Goal: Check status: Check status

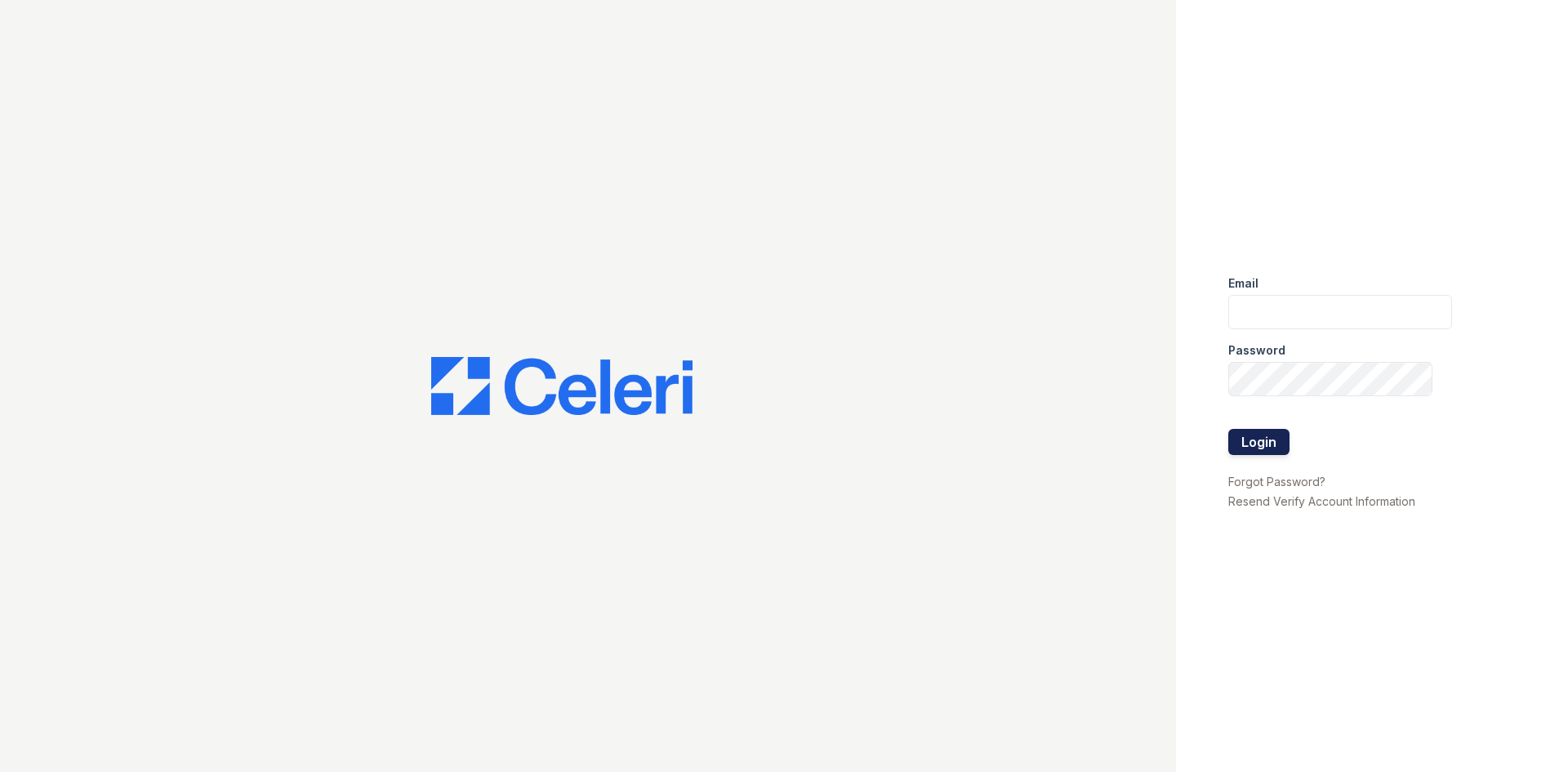
type input "postoak2@cafmanagement.com"
click at [1265, 444] on button "Login" at bounding box center [1258, 441] width 62 height 26
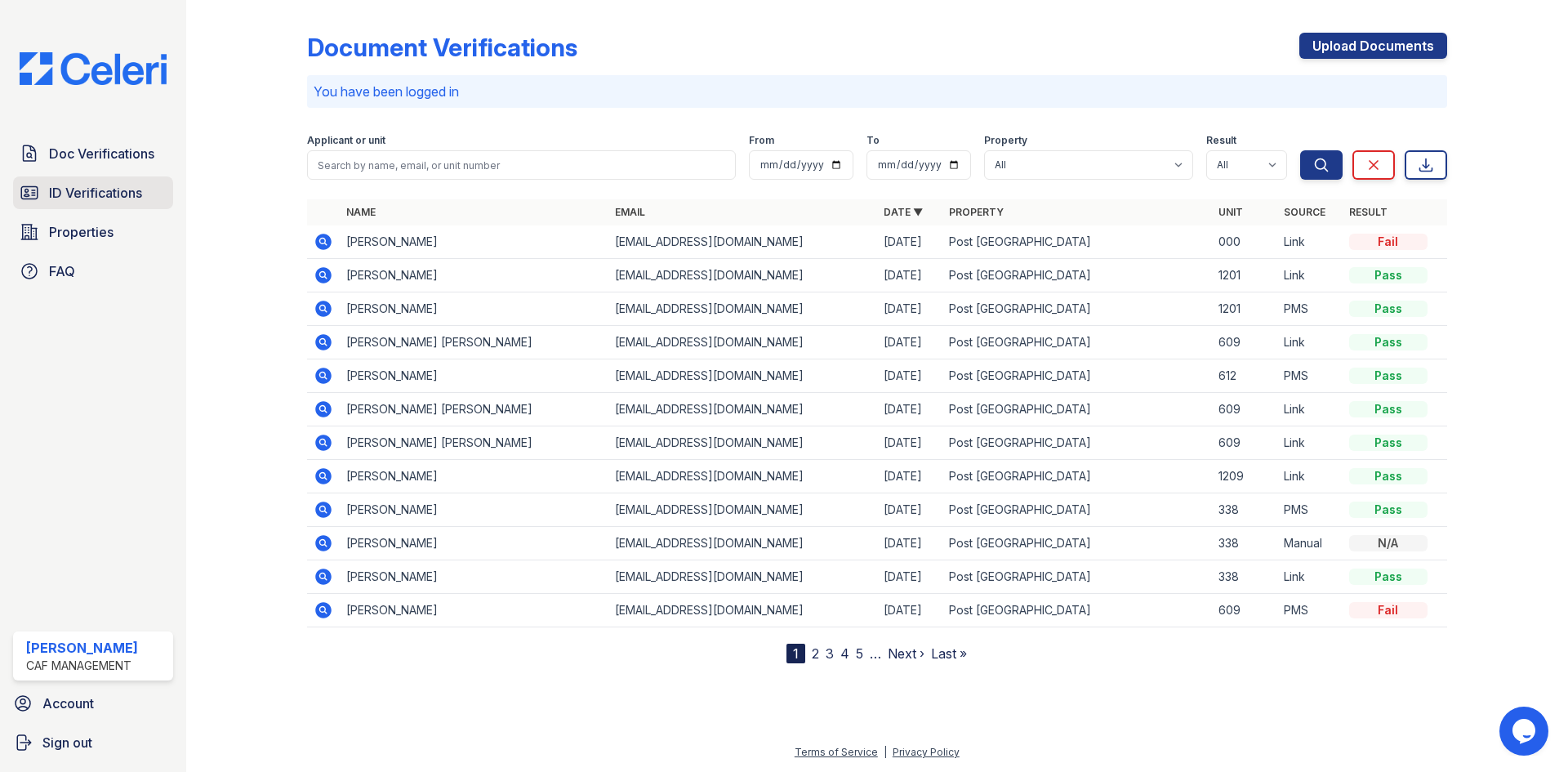
click at [119, 187] on span "ID Verifications" at bounding box center [95, 192] width 93 height 19
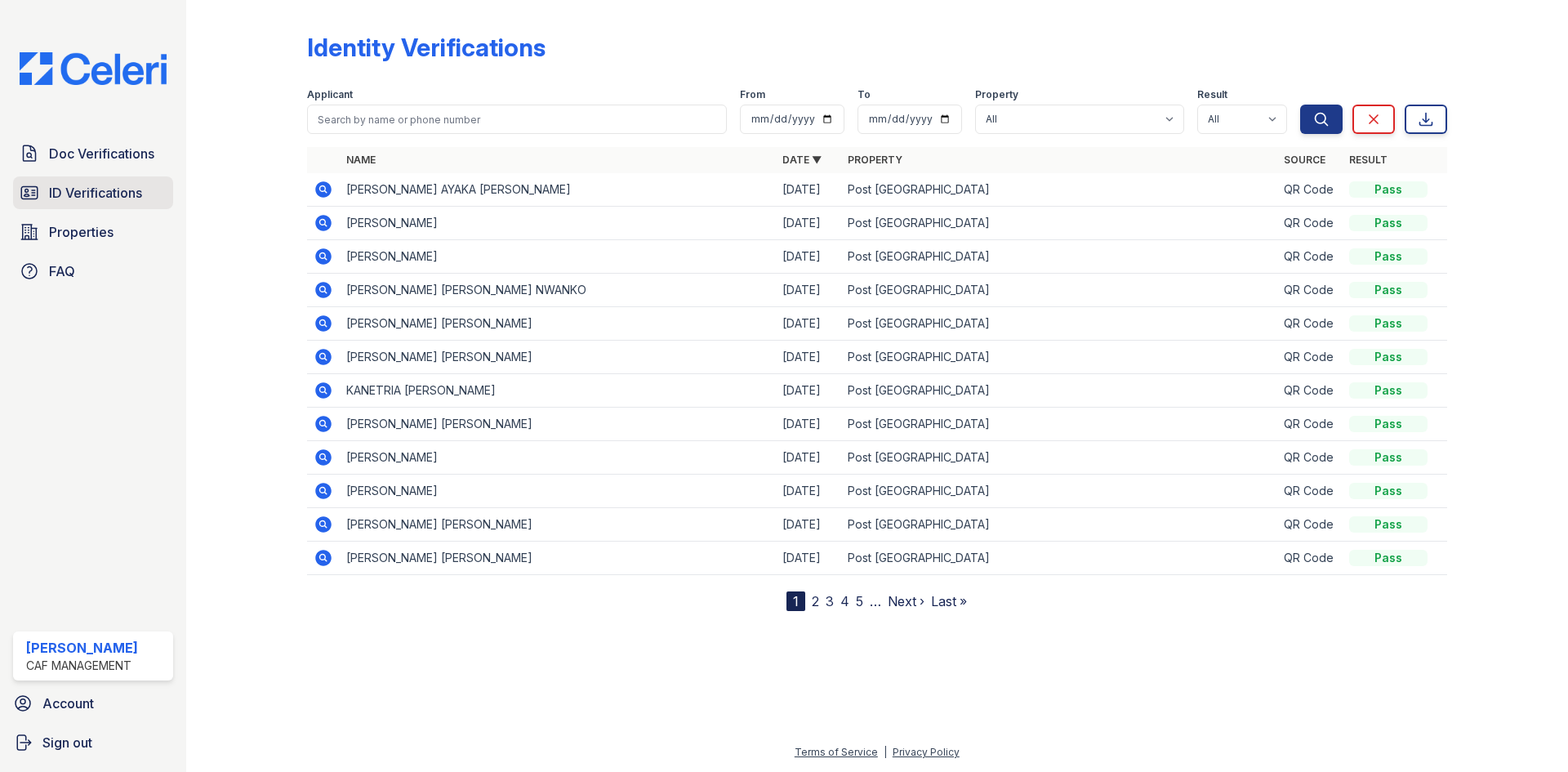
click at [107, 191] on span "ID Verifications" at bounding box center [95, 192] width 93 height 19
click at [64, 201] on span "ID Verifications" at bounding box center [95, 192] width 93 height 19
click at [79, 196] on span "ID Verifications" at bounding box center [95, 192] width 93 height 19
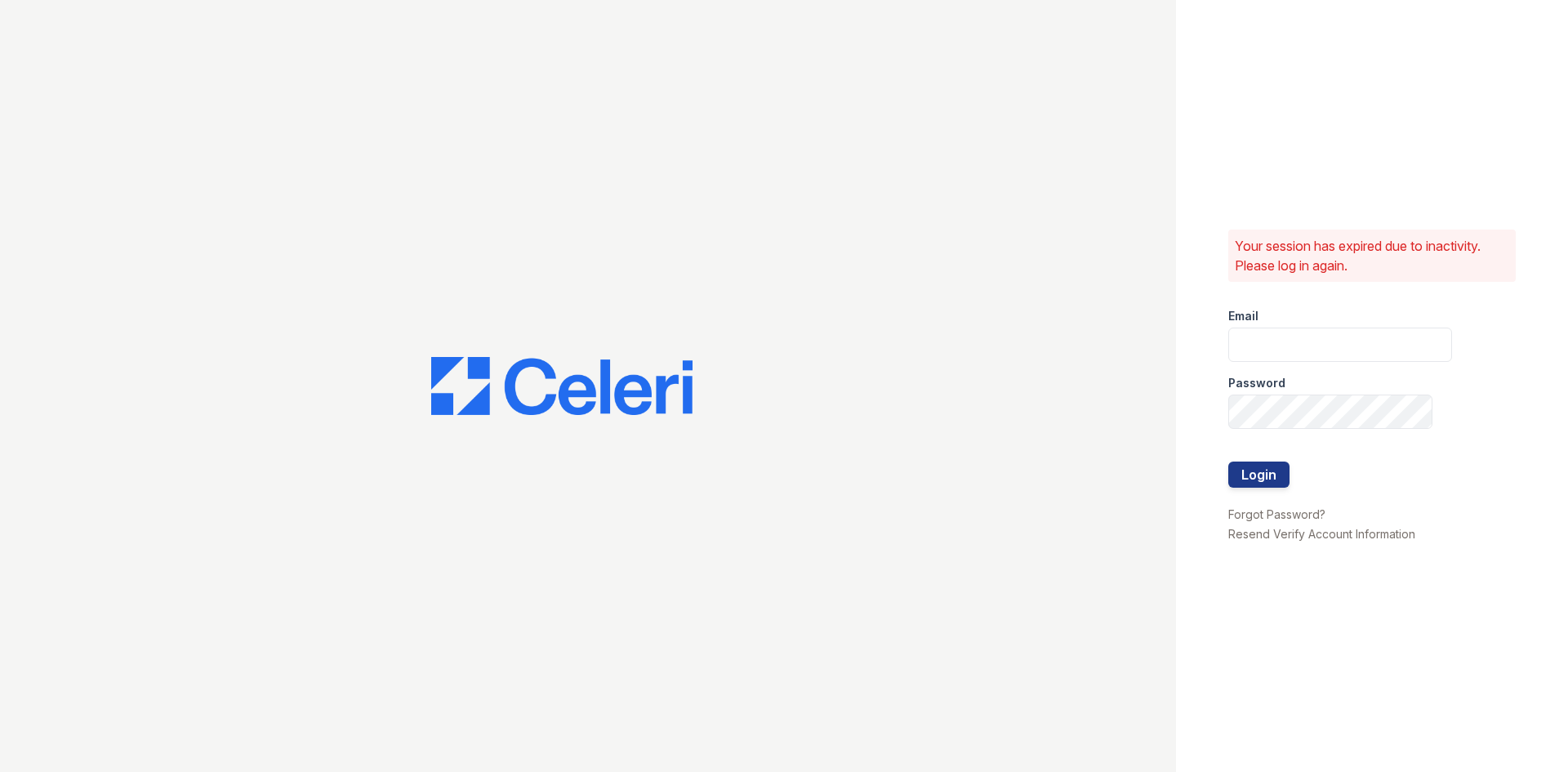
type input "postoak2@cafmanagement.com"
click at [1254, 486] on button "Login" at bounding box center [1258, 474] width 62 height 26
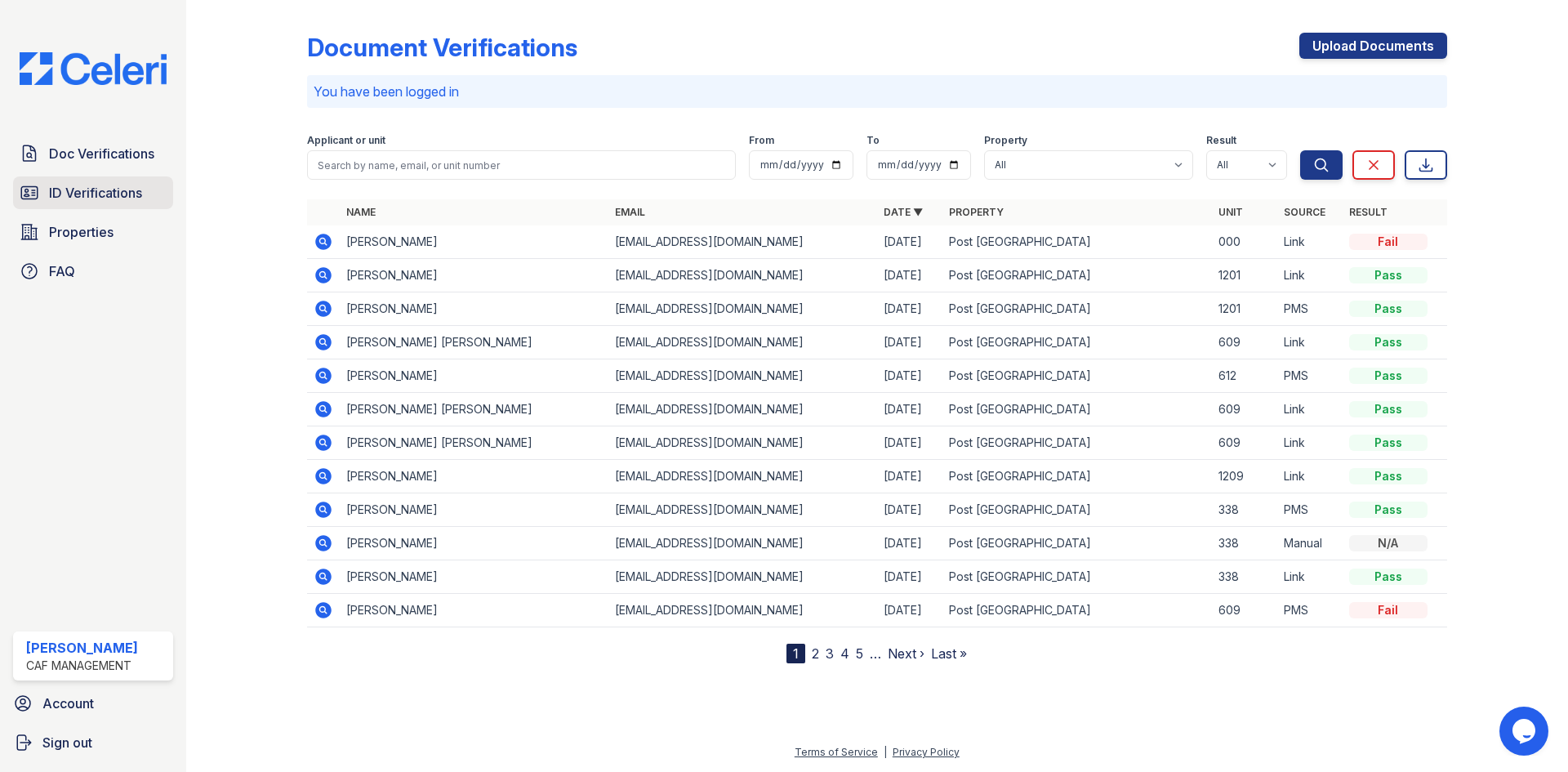
click at [93, 191] on span "ID Verifications" at bounding box center [95, 192] width 93 height 19
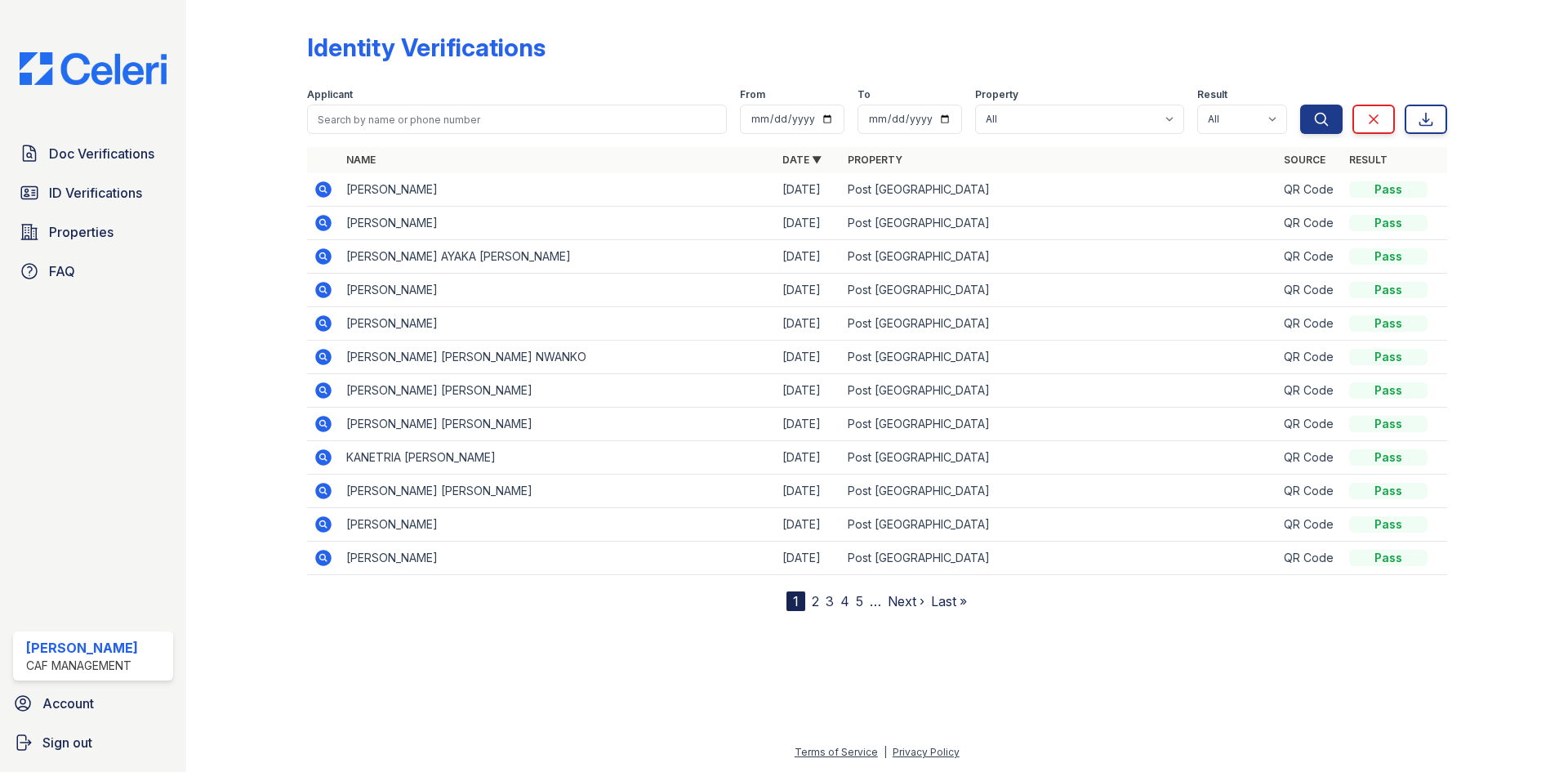
click at [321, 192] on icon at bounding box center [324, 189] width 17 height 17
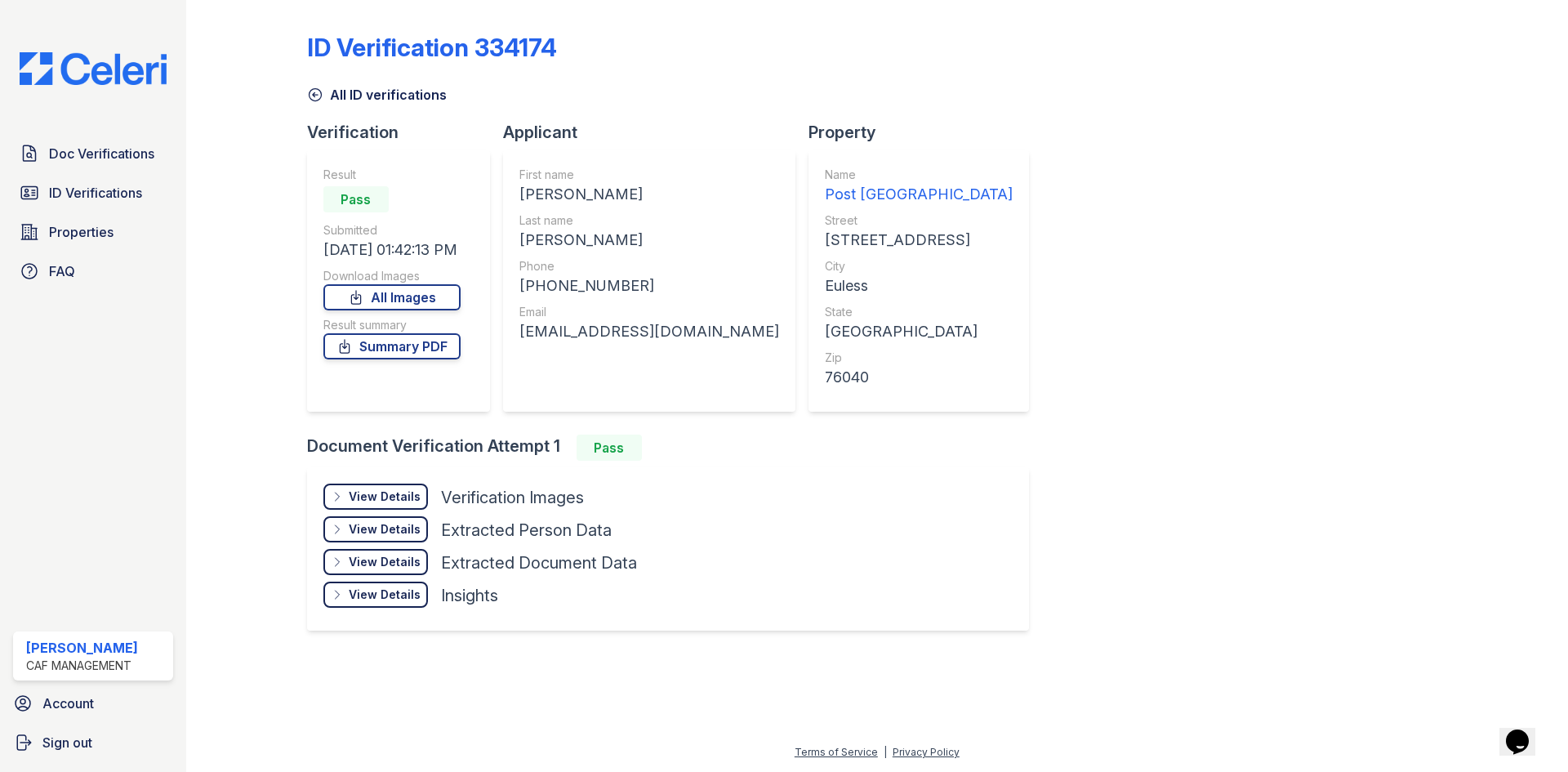
click at [562, 283] on div "[PHONE_NUMBER]" at bounding box center [649, 285] width 260 height 23
copy div "18173170311"
click at [553, 334] on div "[EMAIL_ADDRESS][DOMAIN_NAME]" at bounding box center [649, 331] width 260 height 23
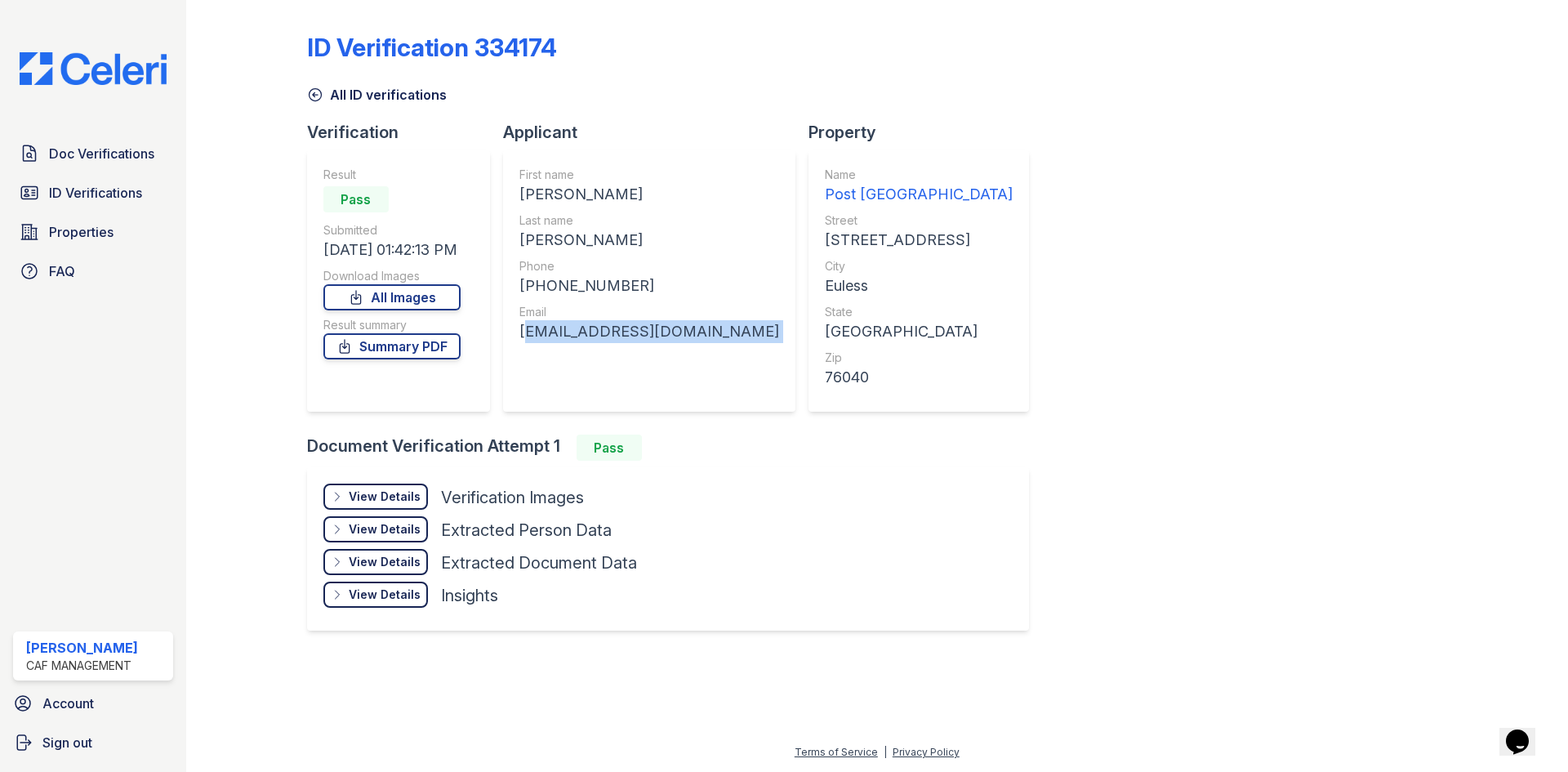
click at [553, 334] on div "[EMAIL_ADDRESS][DOMAIN_NAME]" at bounding box center [649, 331] width 260 height 23
copy div "[EMAIL_ADDRESS][DOMAIN_NAME]"
click at [102, 194] on span "ID Verifications" at bounding box center [95, 192] width 93 height 19
